Goal: Information Seeking & Learning: Learn about a topic

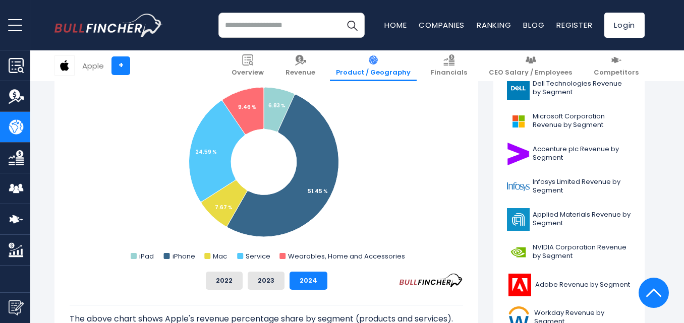
scroll to position [252, 0]
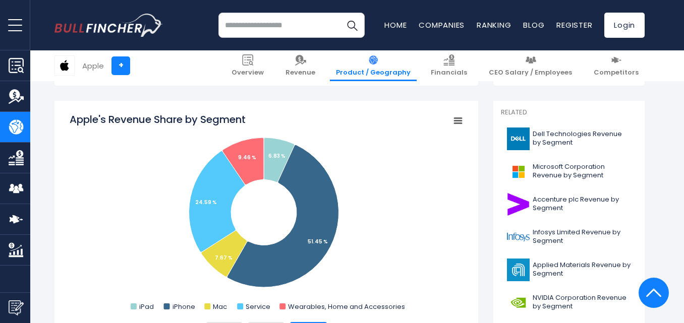
click at [453, 123] on rect "Apple's Revenue Share by Segment" at bounding box center [458, 121] width 14 height 14
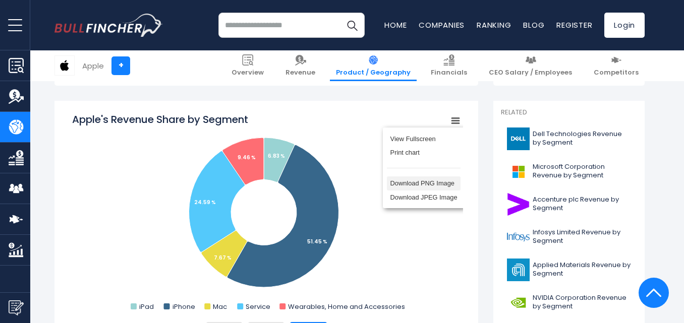
click at [450, 184] on li "Download PNG Image" at bounding box center [424, 184] width 74 height 14
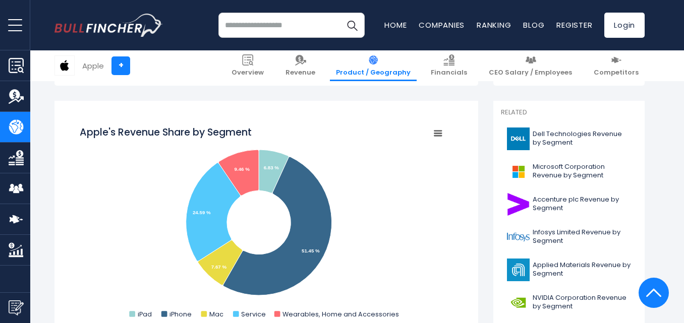
scroll to position [0, 0]
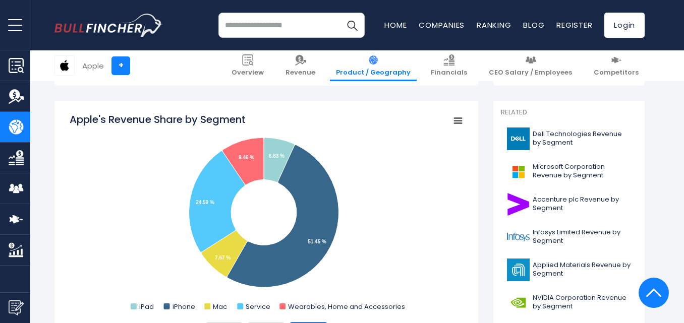
click at [99, 67] on div "Apple" at bounding box center [93, 66] width 22 height 12
click at [123, 63] on link "+" at bounding box center [120, 65] width 19 height 19
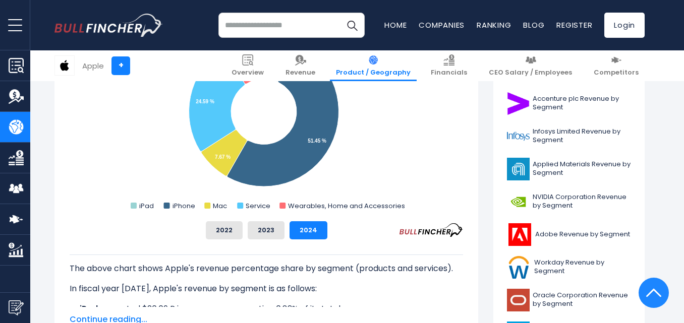
scroll to position [403, 0]
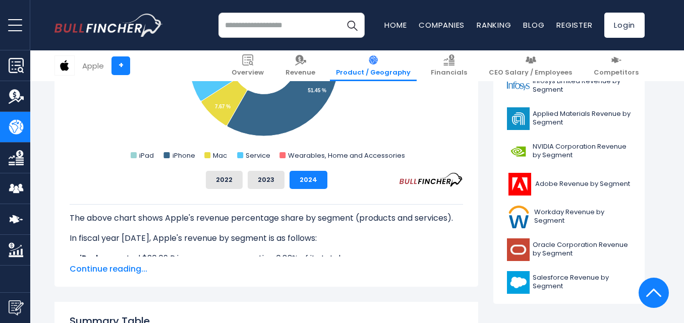
click at [115, 270] on span "Continue reading..." at bounding box center [266, 269] width 393 height 12
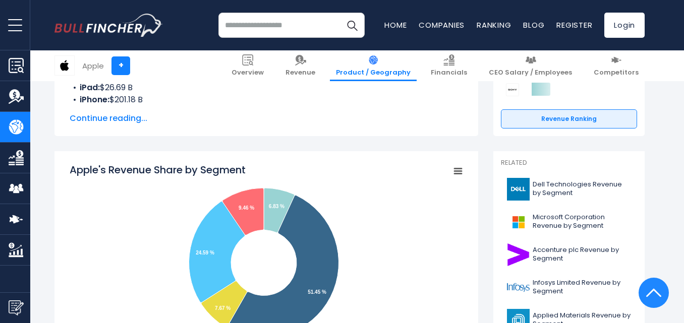
scroll to position [252, 0]
